Goal: Find contact information: Find contact information

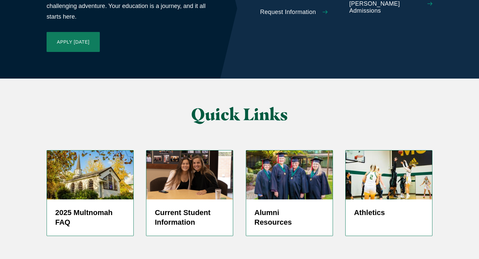
scroll to position [1627, 0]
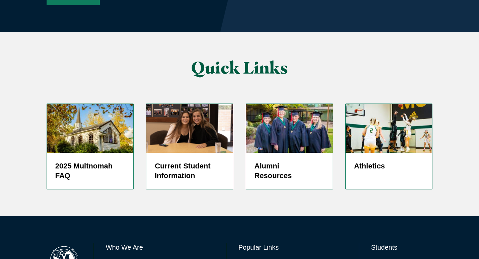
click at [251, 258] on link "Directory" at bounding box center [249, 263] width 21 height 10
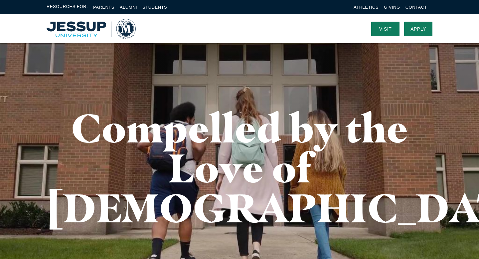
scroll to position [0, 0]
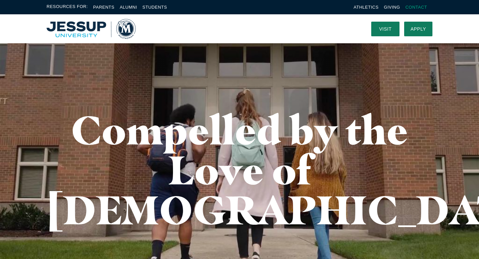
click at [415, 6] on link "Contact" at bounding box center [417, 7] width 22 height 5
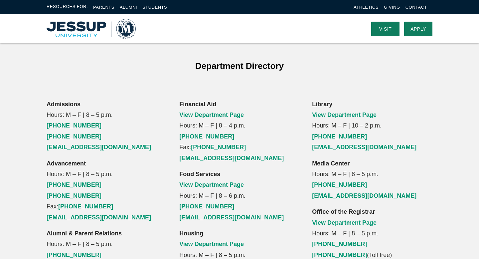
scroll to position [411, 0]
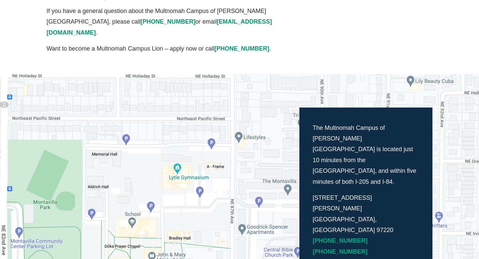
scroll to position [90, 0]
drag, startPoint x: 312, startPoint y: 175, endPoint x: 364, endPoint y: 170, distance: 52.1
click at [364, 192] on p "8435 NE Glisan St. Portland, OR 97220 (503) 255-0332 (877) 251-6560" at bounding box center [366, 224] width 106 height 65
copy p "8435 NE Glisan St."
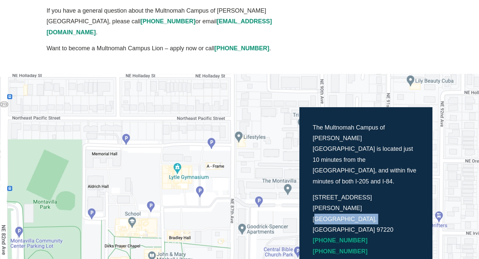
drag, startPoint x: 313, startPoint y: 186, endPoint x: 373, endPoint y: 182, distance: 60.0
click at [373, 192] on p "8435 NE Glisan St. Portland, OR 97220 (503) 255-0332 (877) 251-6560" at bounding box center [366, 224] width 106 height 65
copy p "Portland, OR 97220"
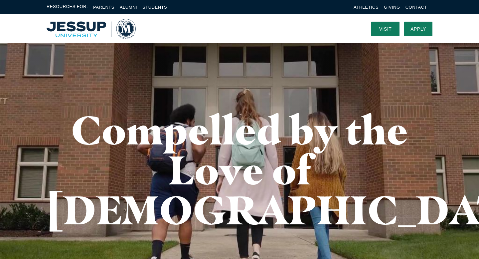
scroll to position [1, 0]
